Goal: Information Seeking & Learning: Learn about a topic

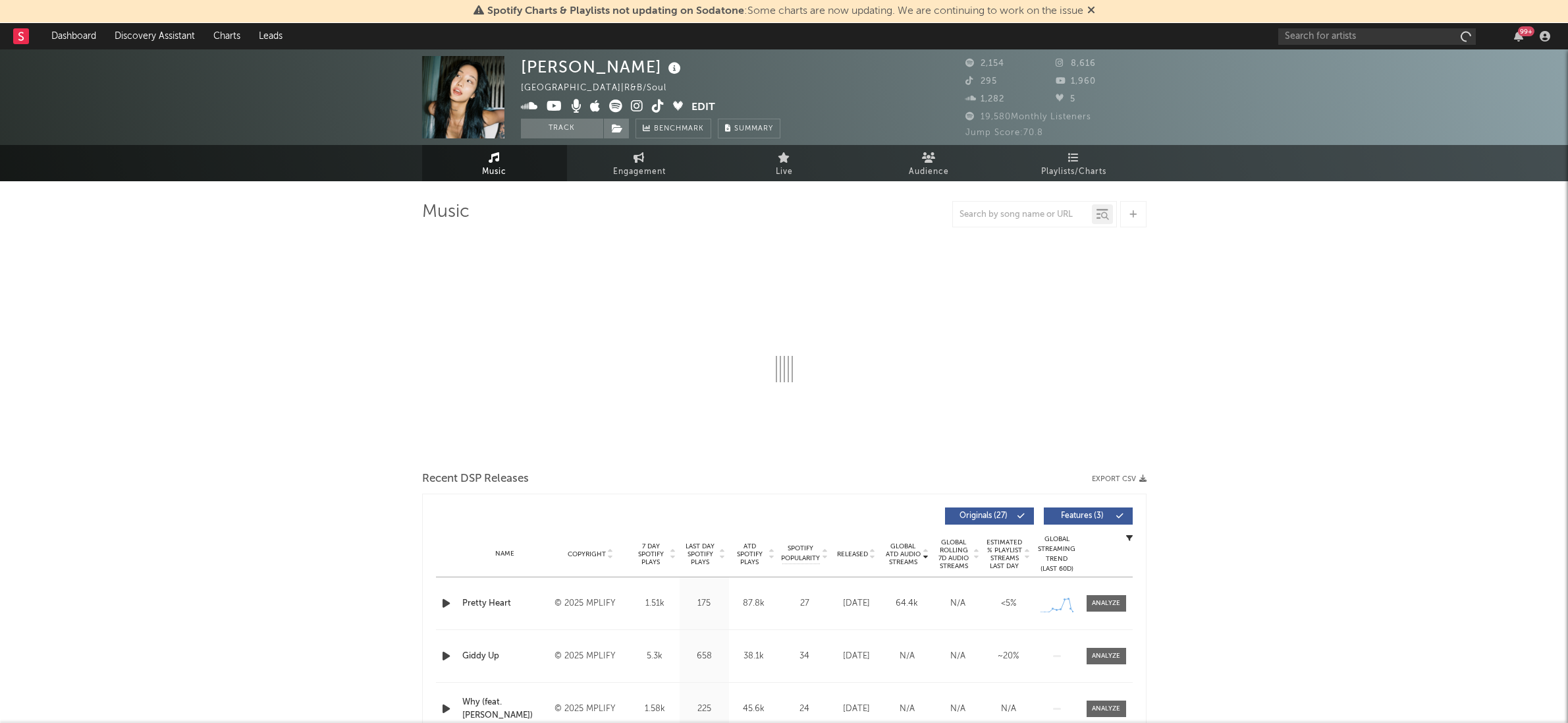
select select "1w"
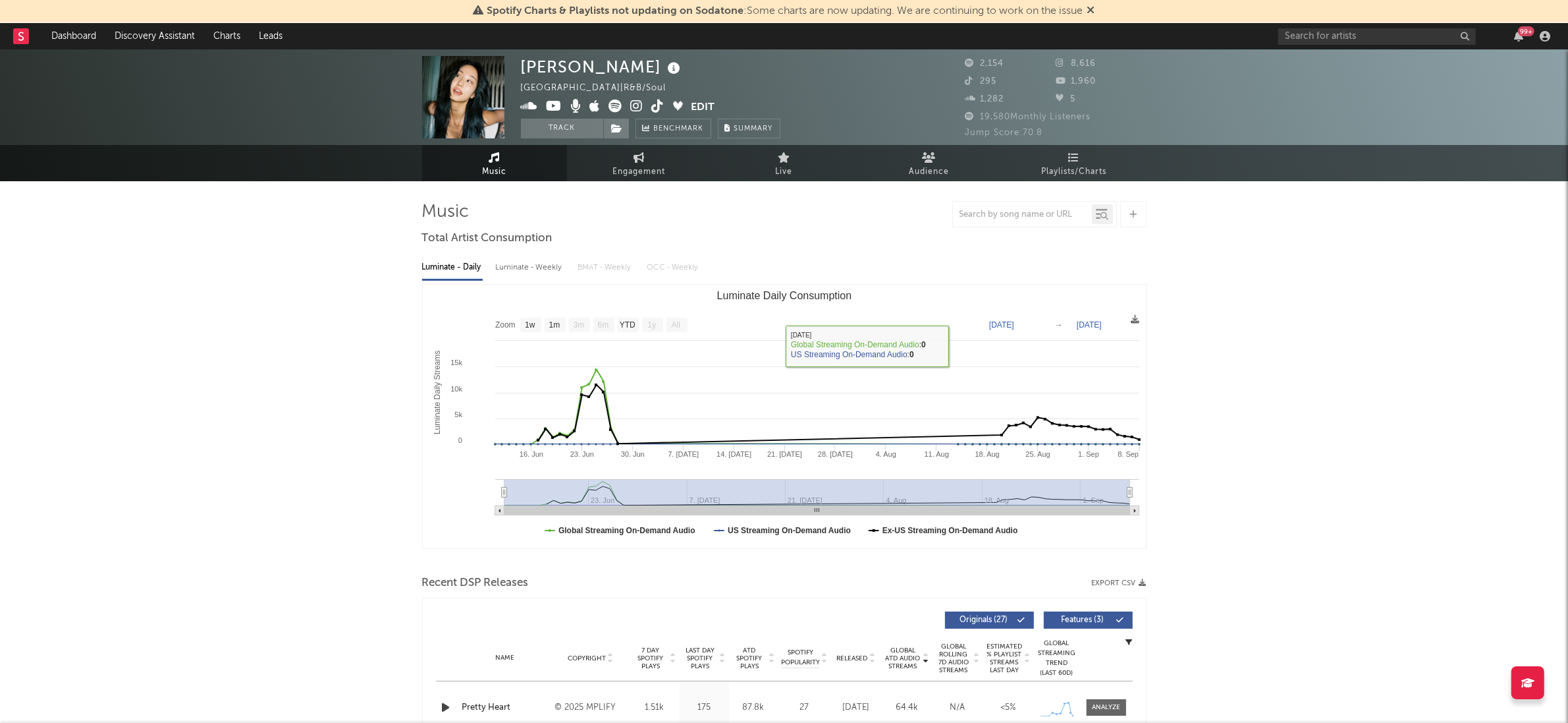
click at [522, 267] on div "Luminate - Weekly" at bounding box center [531, 268] width 69 height 23
select select "6m"
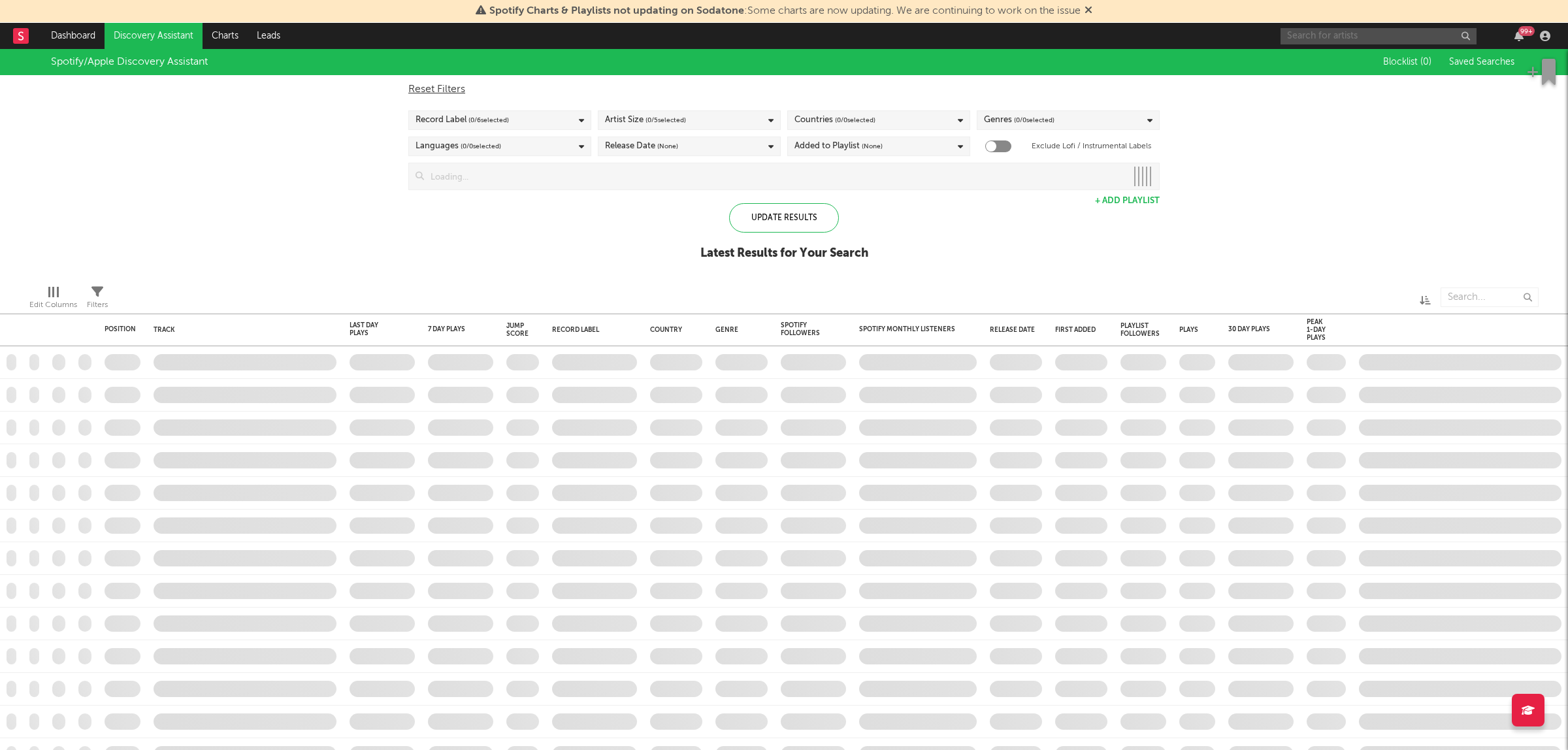
click at [1328, 31] on input "text" at bounding box center [1378, 36] width 196 height 16
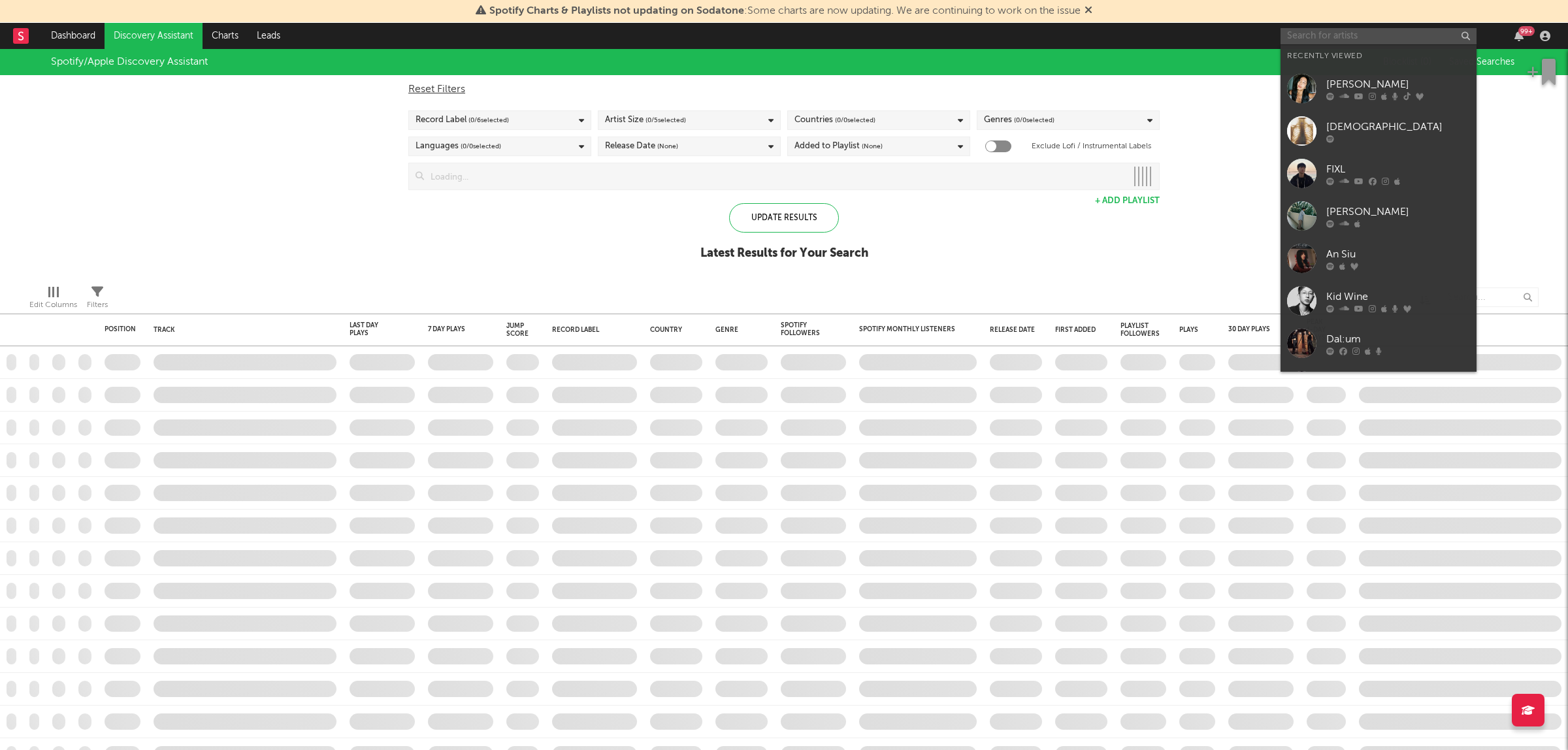
click at [1344, 40] on input "text" at bounding box center [1378, 36] width 196 height 16
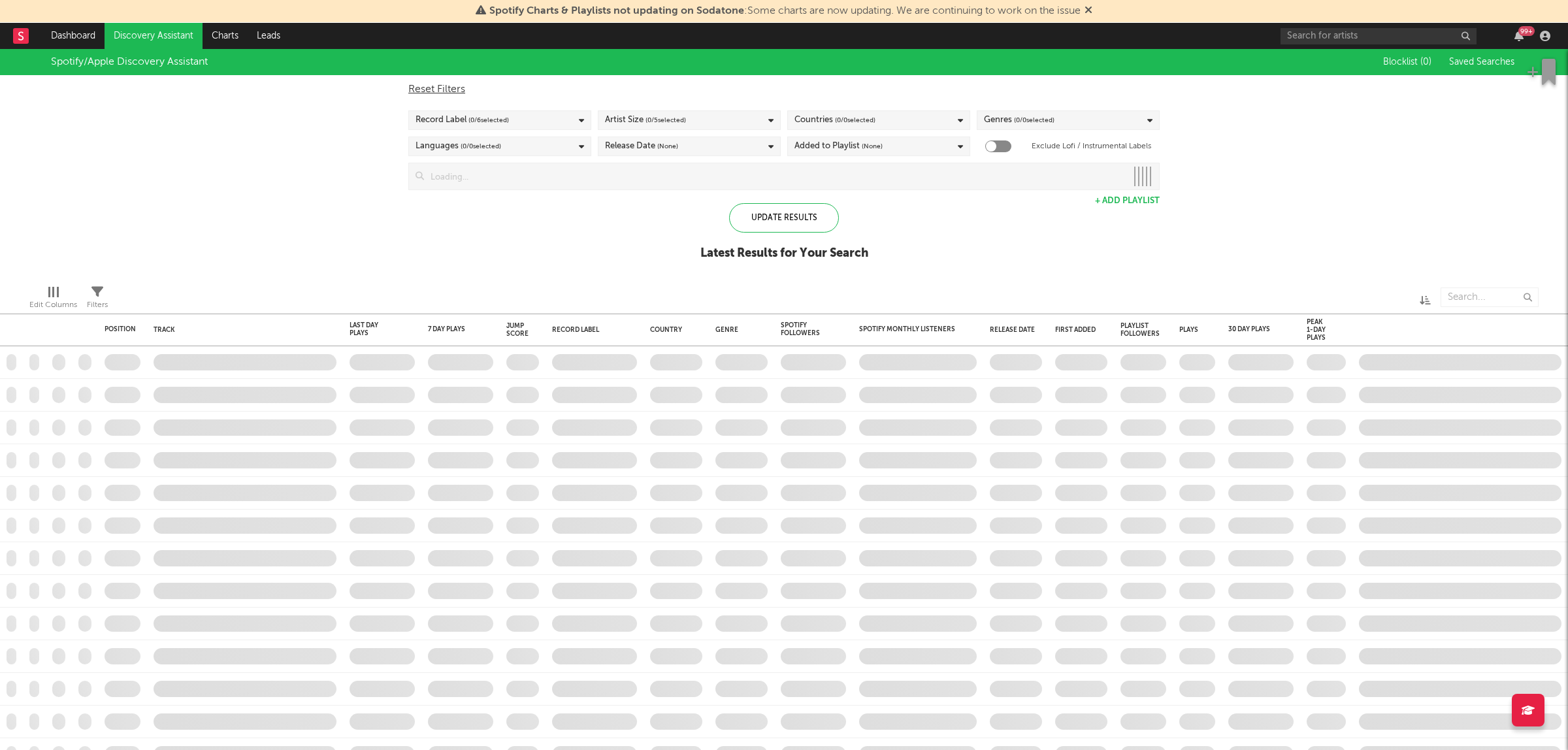
checkbox input "true"
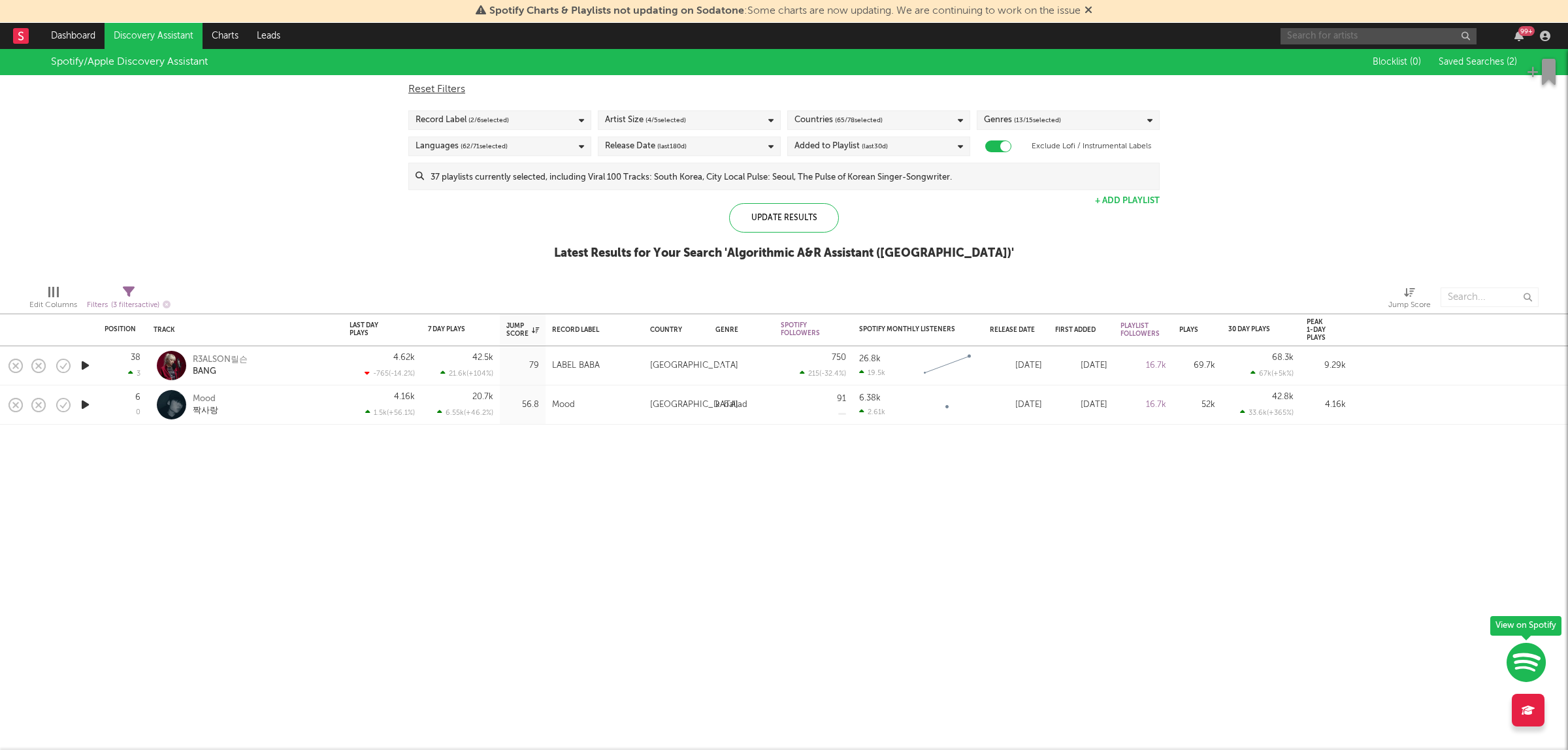
click at [1348, 28] on input "text" at bounding box center [1378, 36] width 196 height 16
type input "a"
type input "hangsung"
click at [1347, 28] on input "hangsung" at bounding box center [1378, 36] width 196 height 16
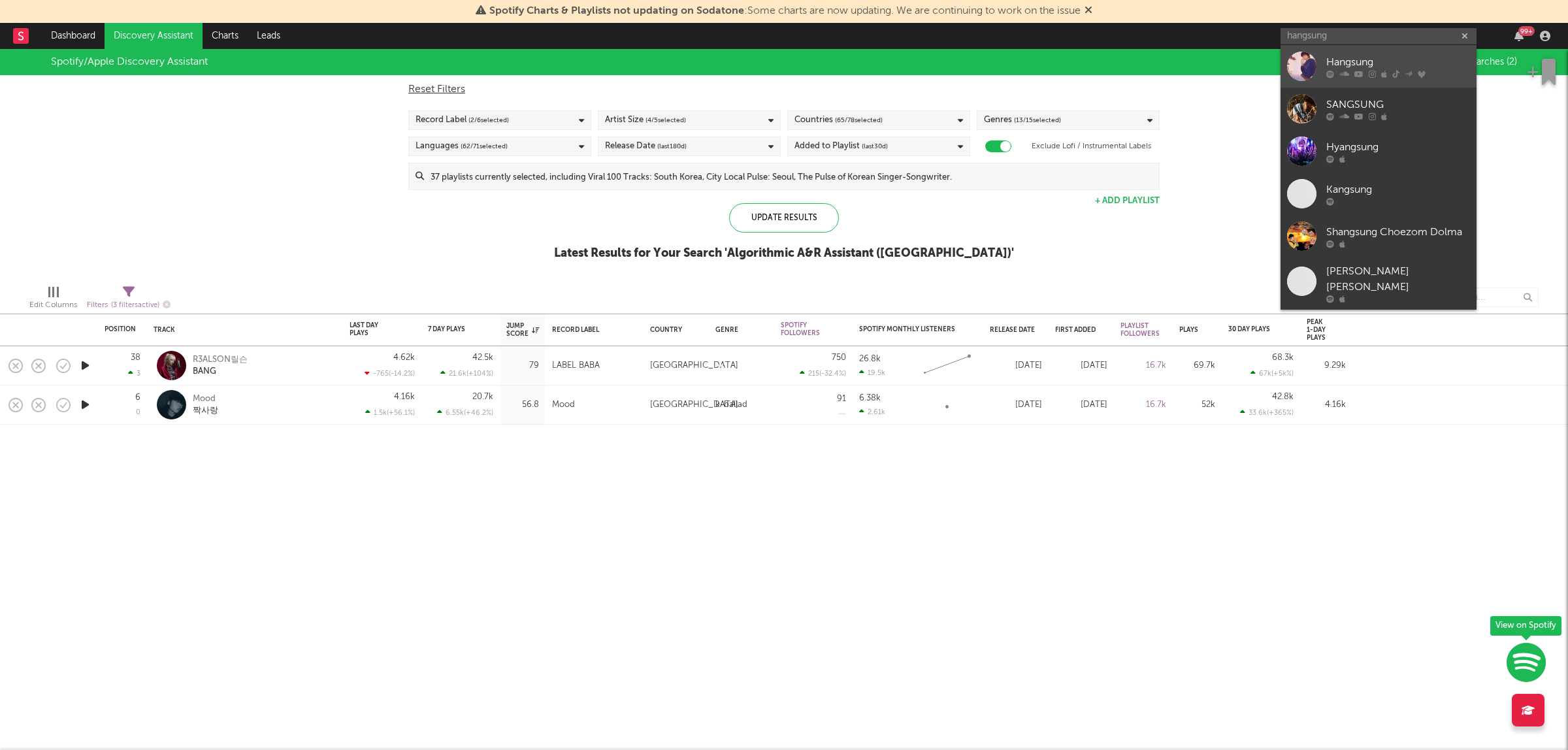
click at [1349, 67] on div "Hangsung" at bounding box center [1399, 62] width 144 height 16
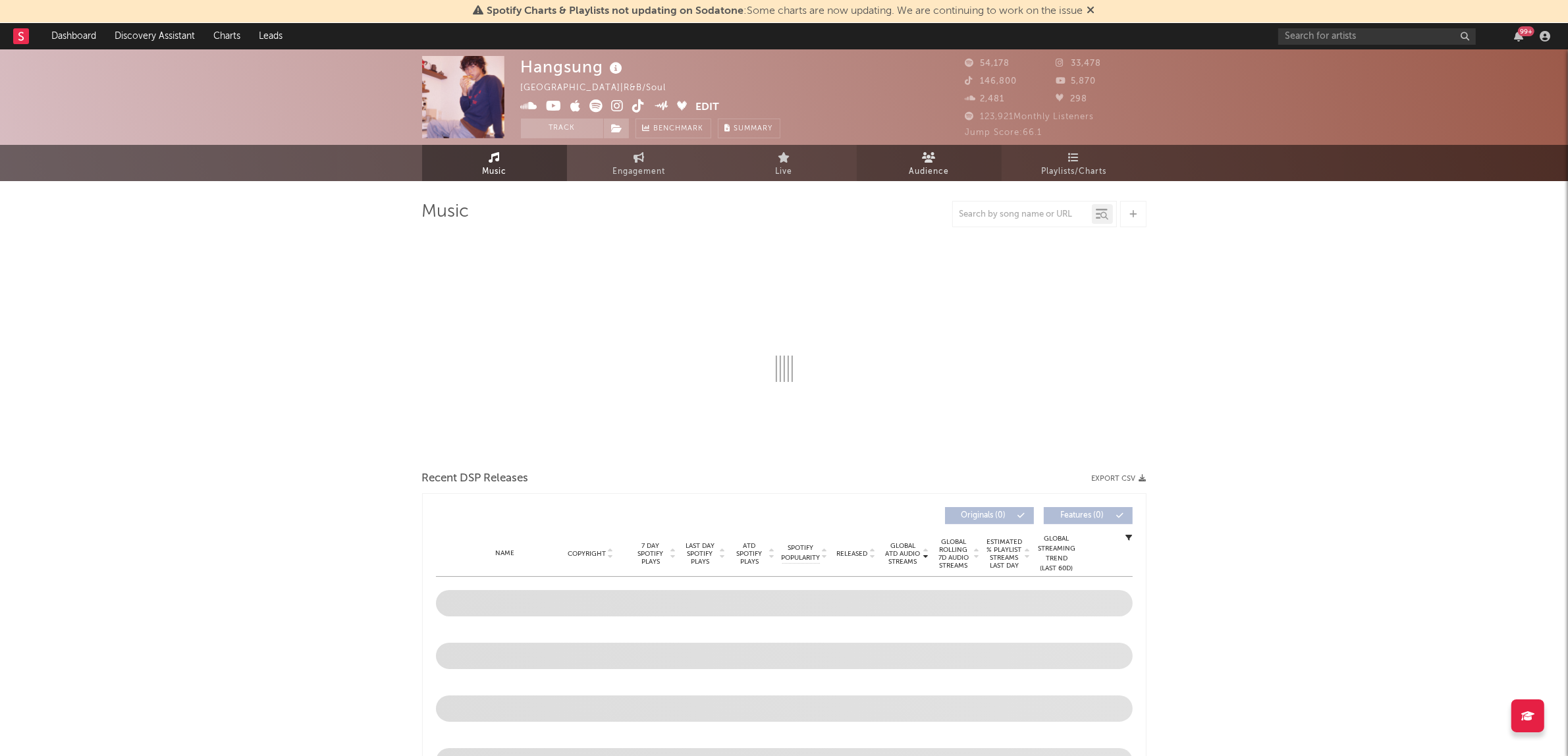
click at [878, 161] on link "Audience" at bounding box center [929, 163] width 145 height 37
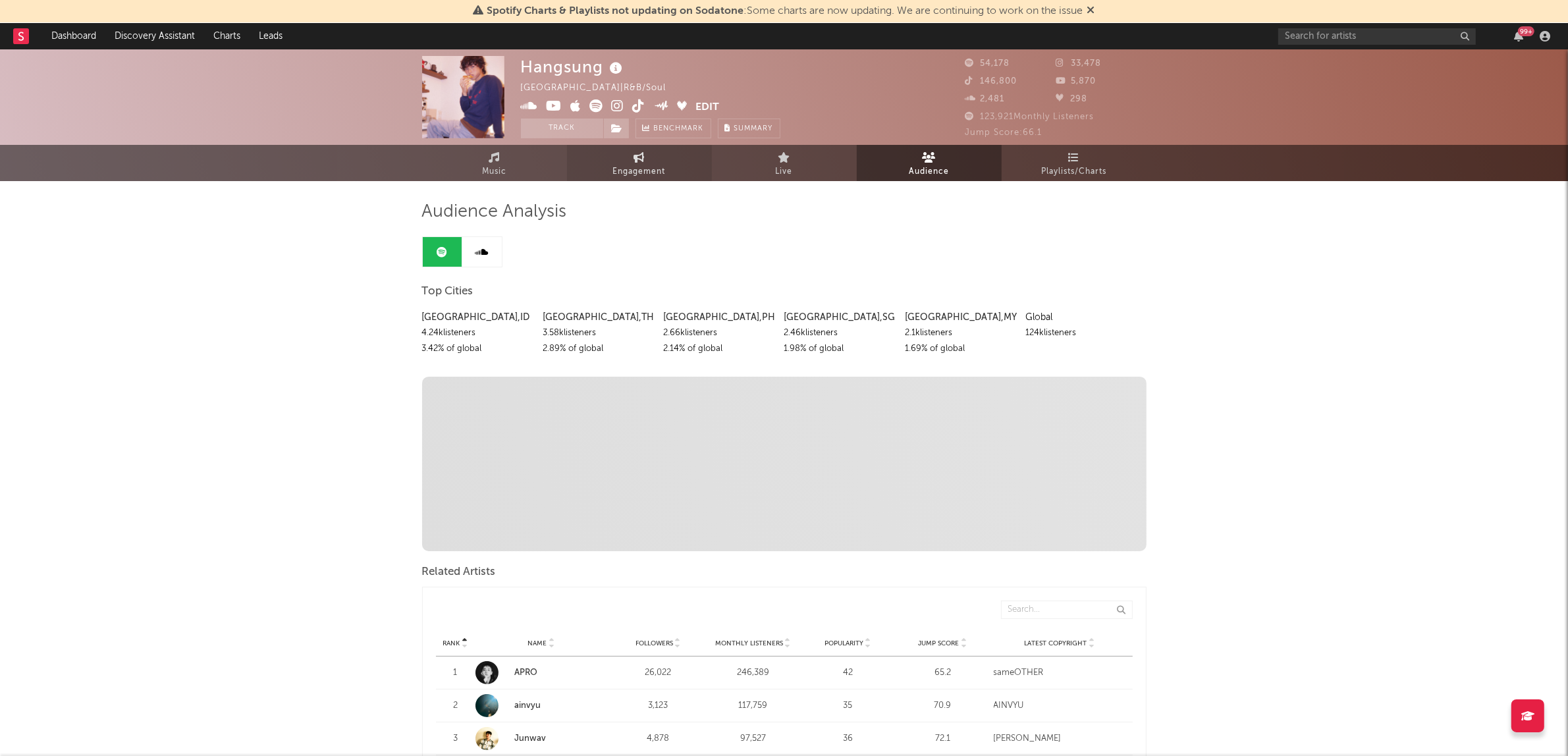
click at [677, 159] on link "Engagement" at bounding box center [640, 163] width 145 height 37
select select "1w"
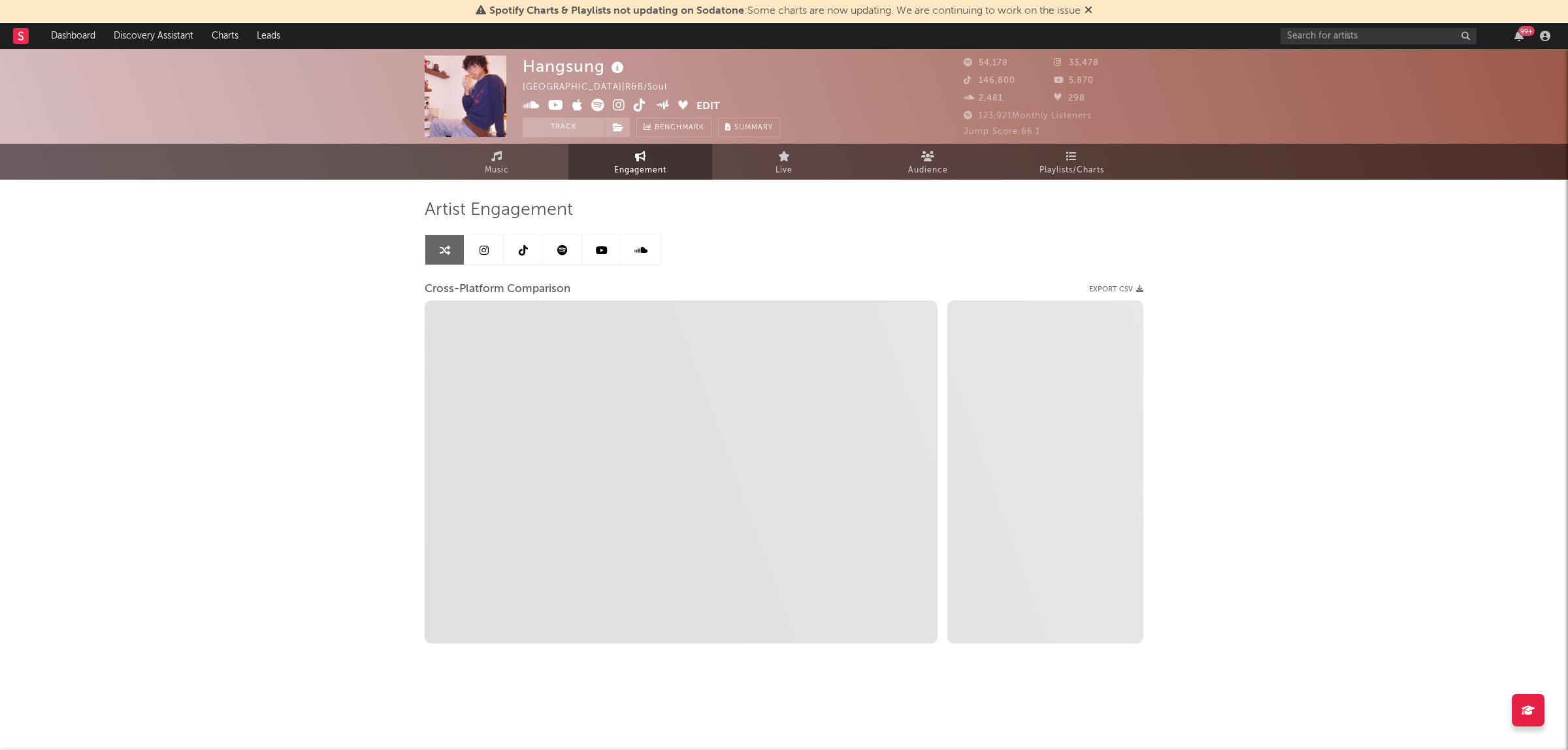
click at [525, 257] on link at bounding box center [523, 250] width 39 height 30
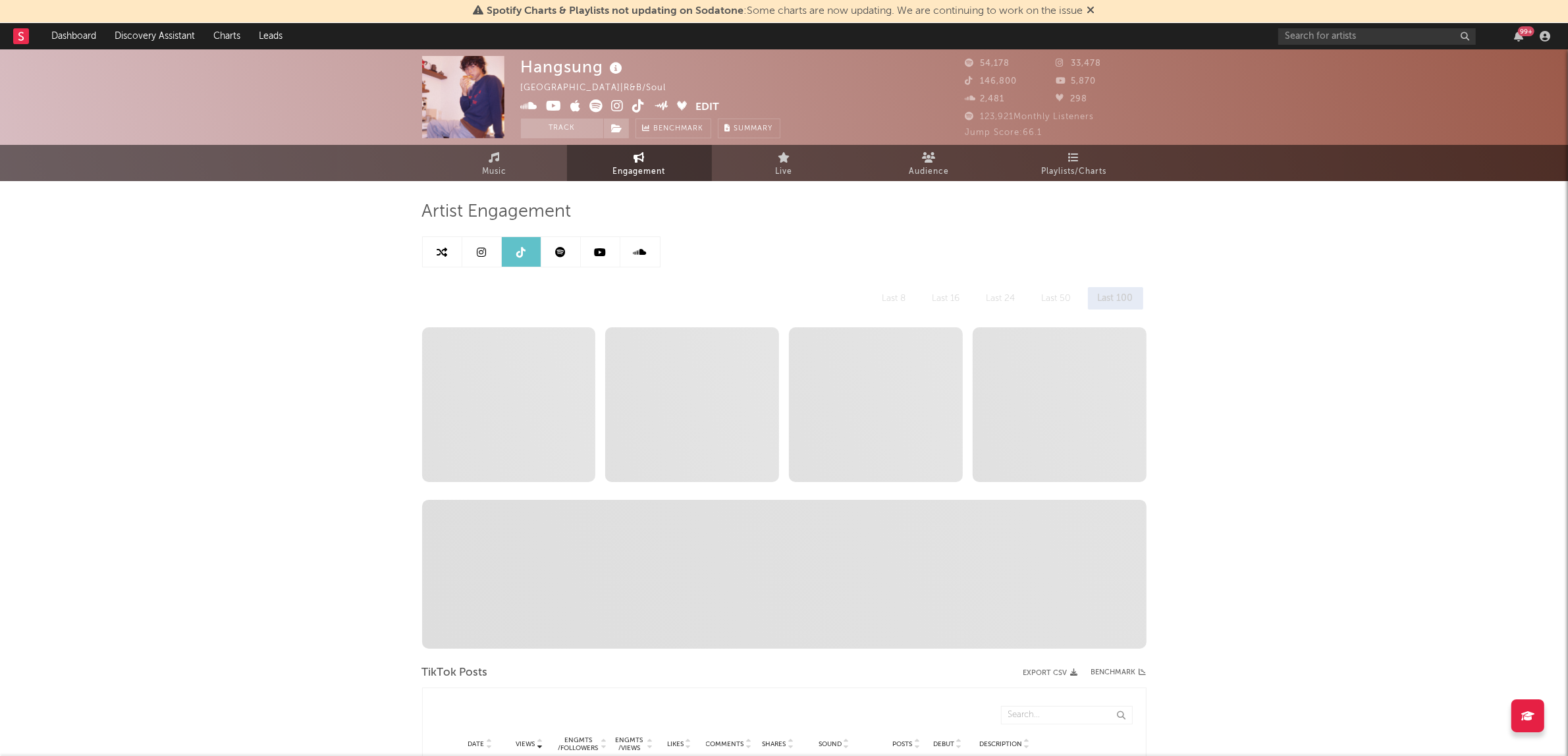
select select "6m"
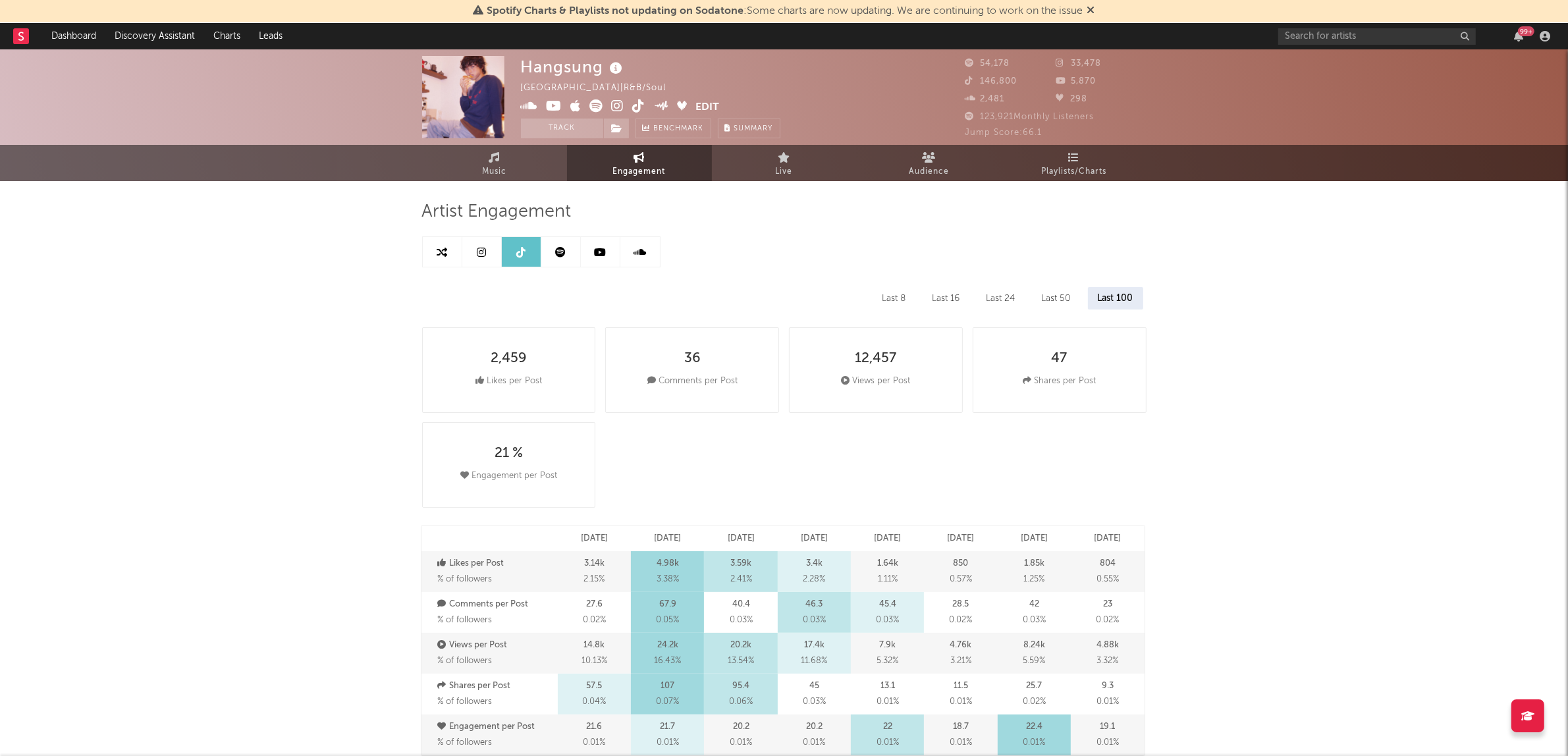
click at [567, 252] on link at bounding box center [561, 252] width 39 height 30
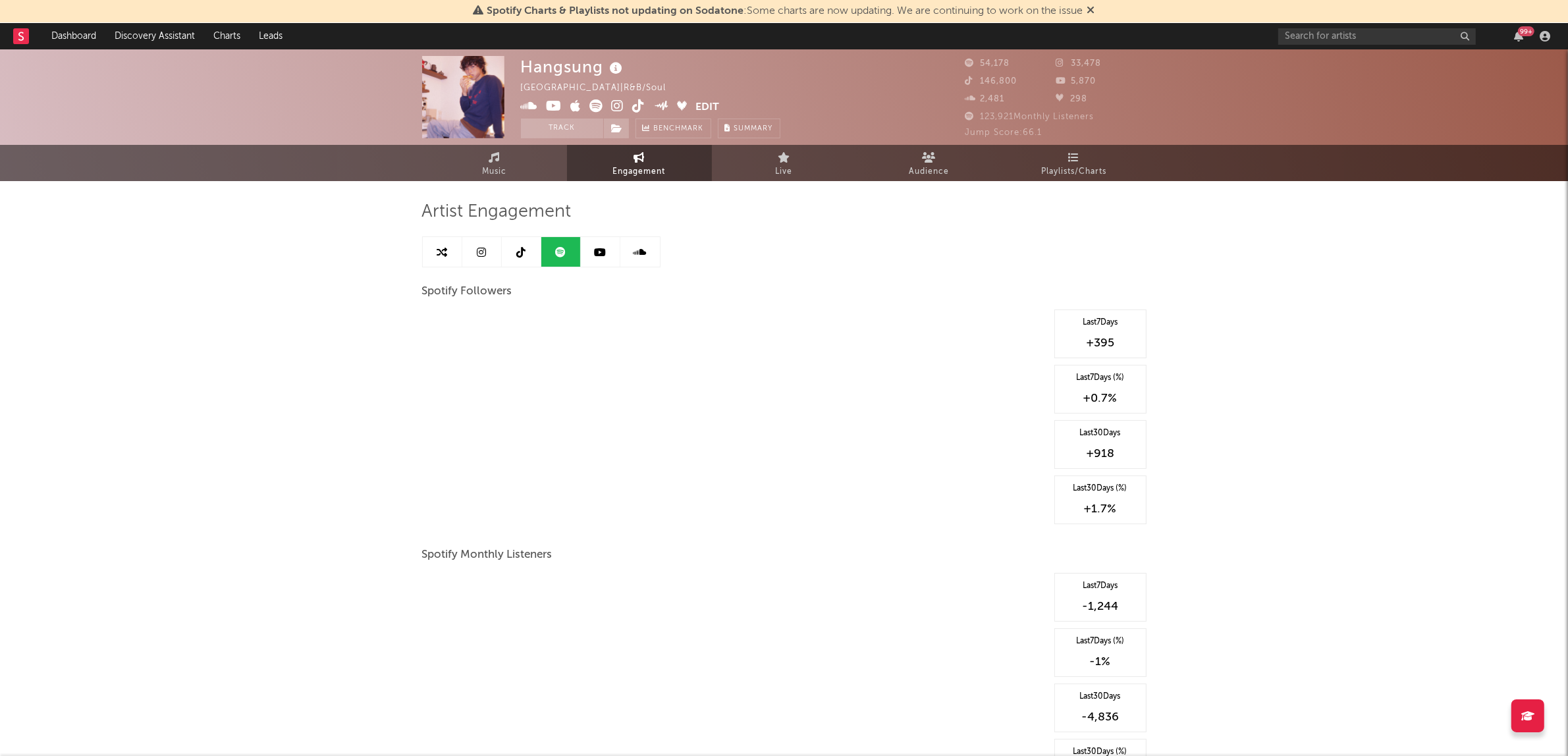
select select "6m"
select select "1w"
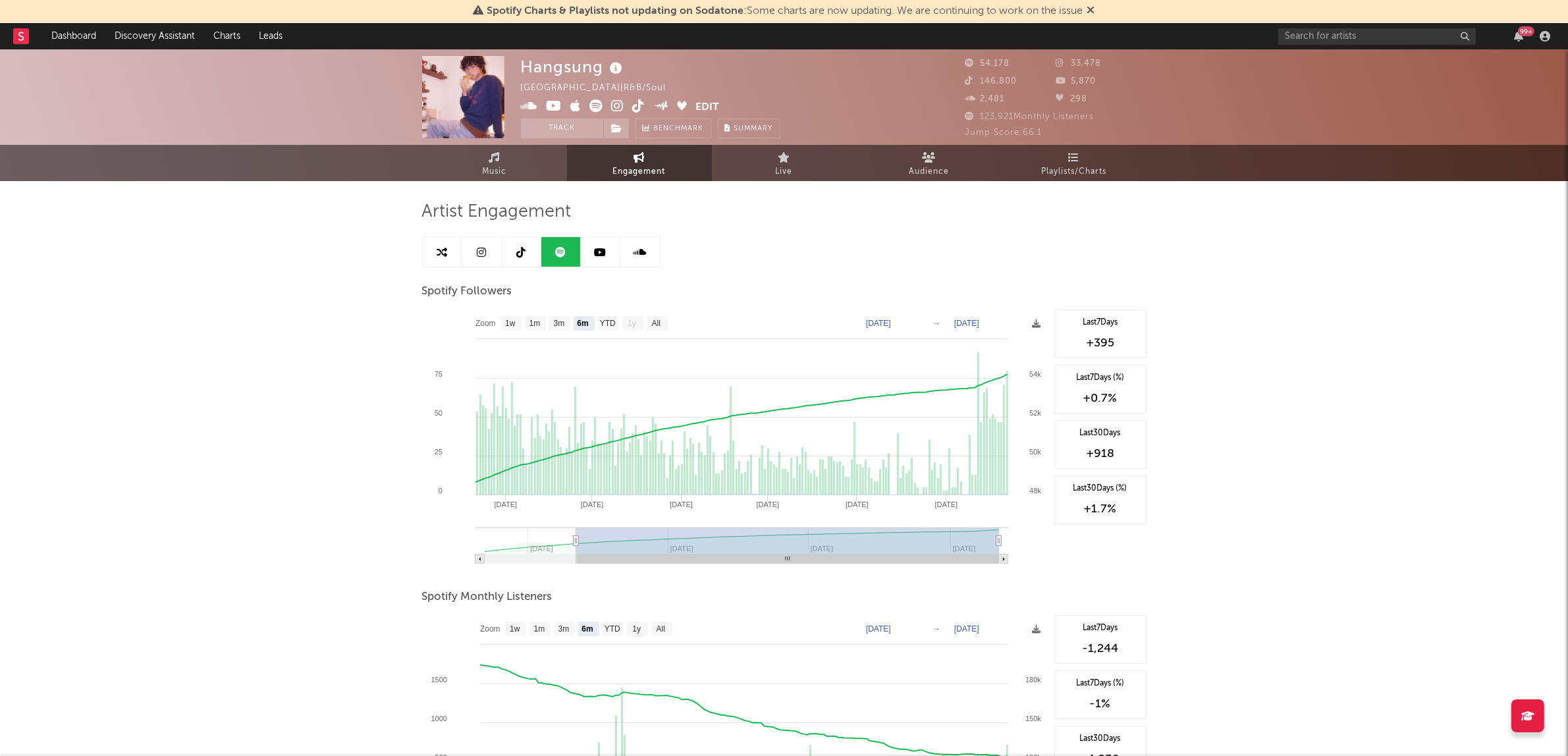
click at [476, 252] on link at bounding box center [481, 252] width 39 height 30
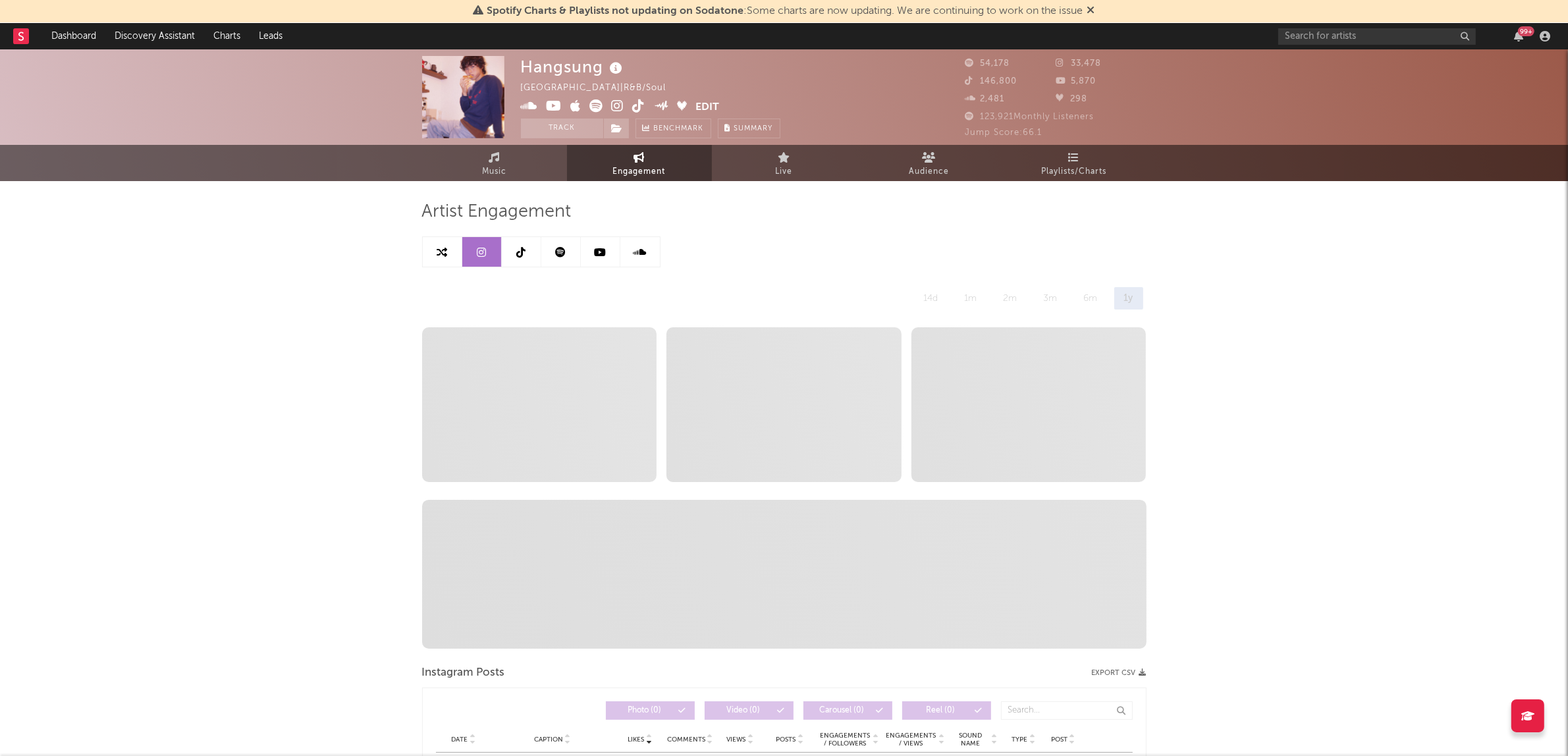
select select "6m"
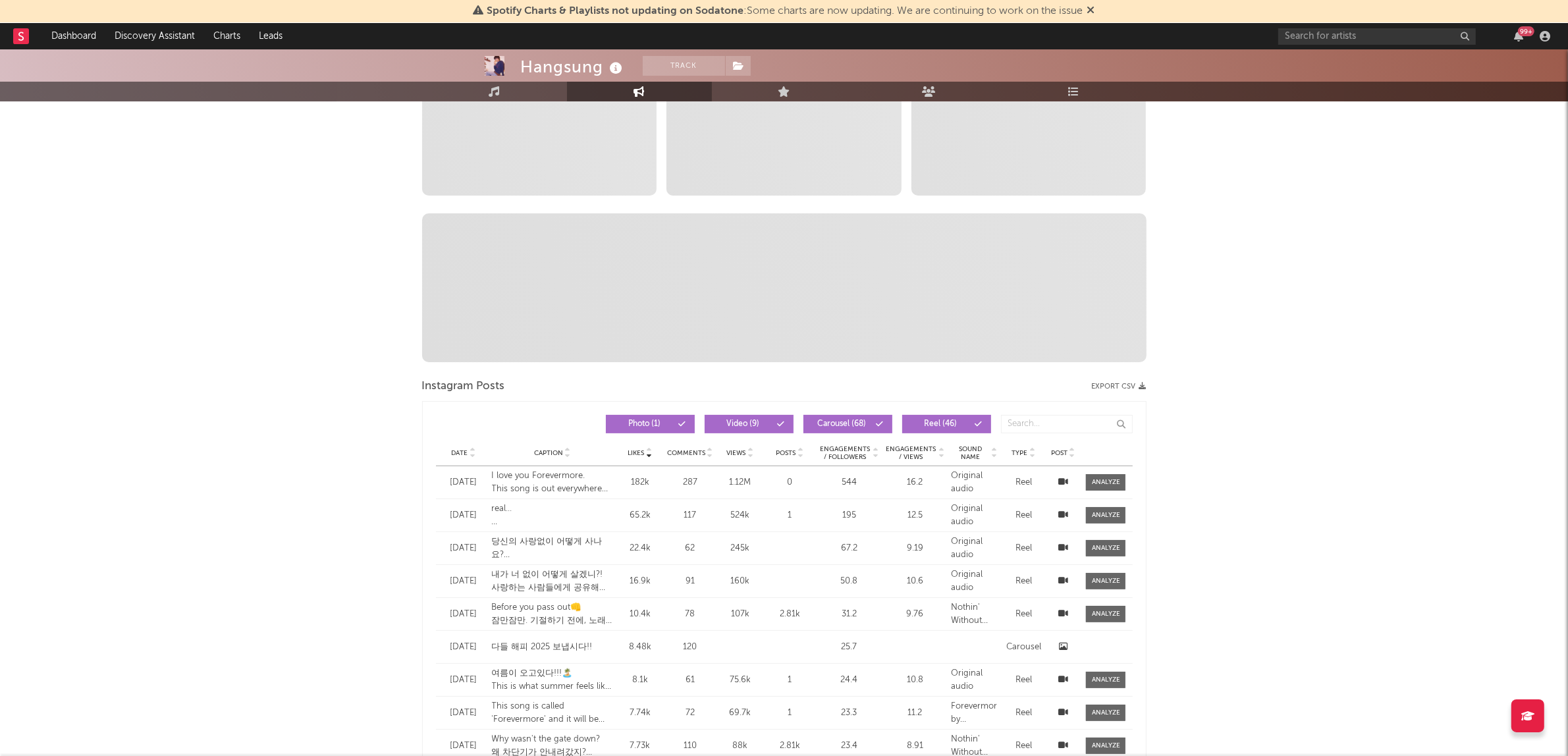
scroll to position [140, 0]
